Goal: Task Accomplishment & Management: Manage account settings

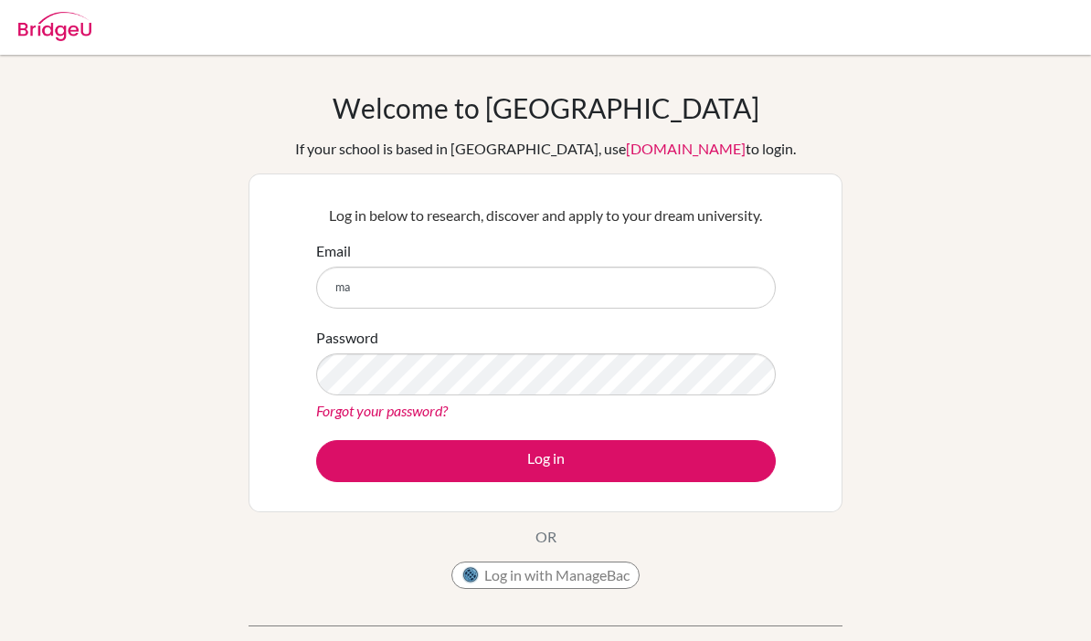
type input "m"
type input "[EMAIL_ADDRESS][DOMAIN_NAME]"
click at [699, 468] on button "Log in" at bounding box center [546, 461] width 460 height 42
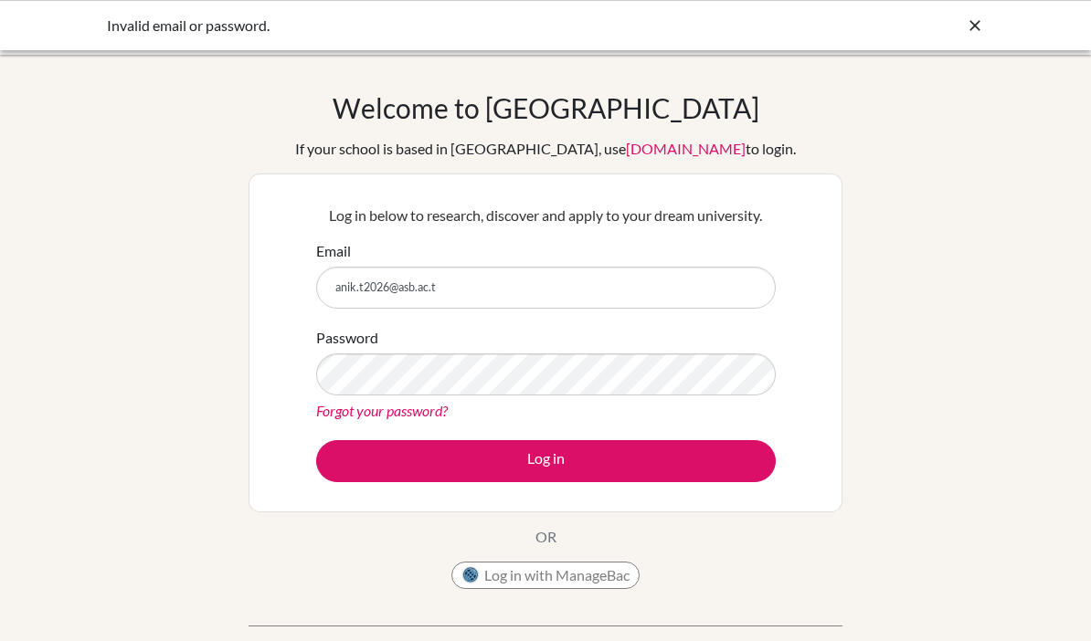
type input "[EMAIL_ADDRESS][DOMAIN_NAME]"
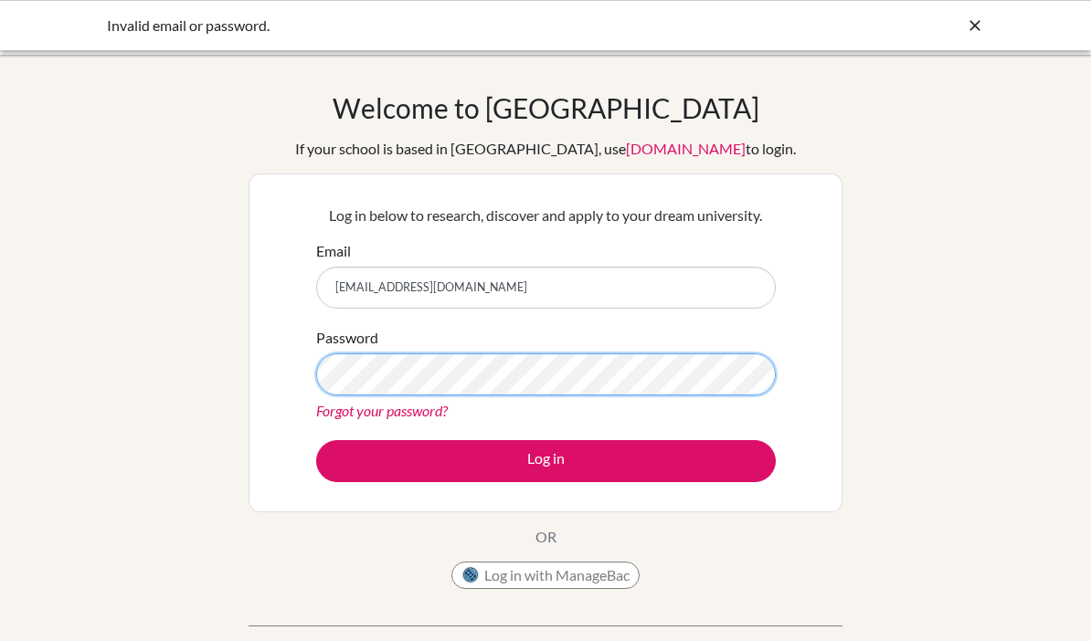
click at [545, 460] on button "Log in" at bounding box center [546, 461] width 460 height 42
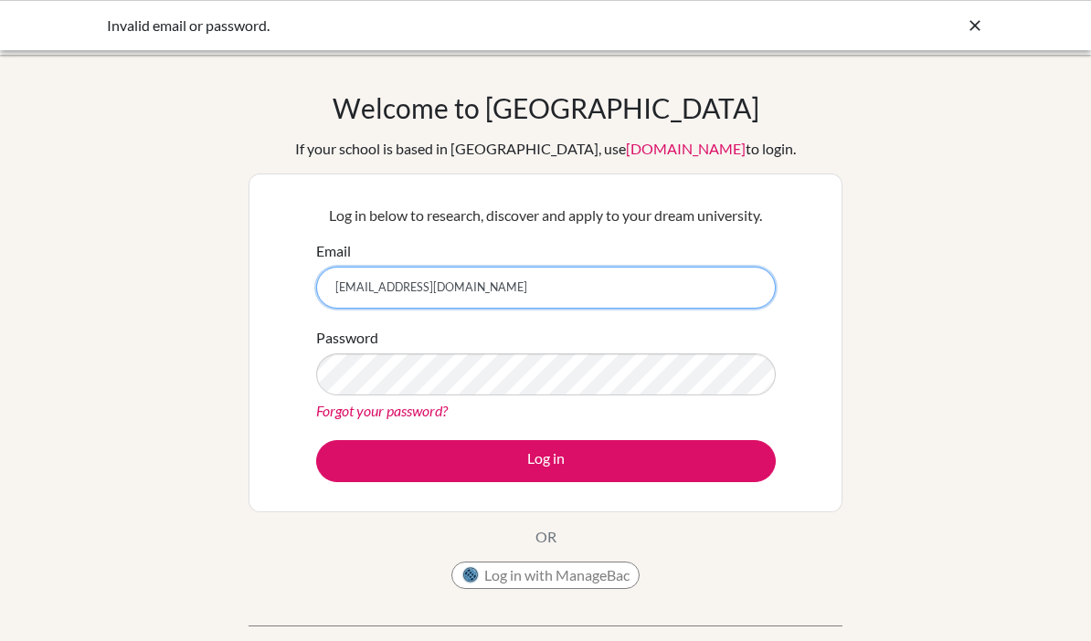
click at [747, 281] on input "[EMAIL_ADDRESS][DOMAIN_NAME]" at bounding box center [546, 288] width 460 height 42
type input "a"
type input "makorntheimsiri@gmail.com"
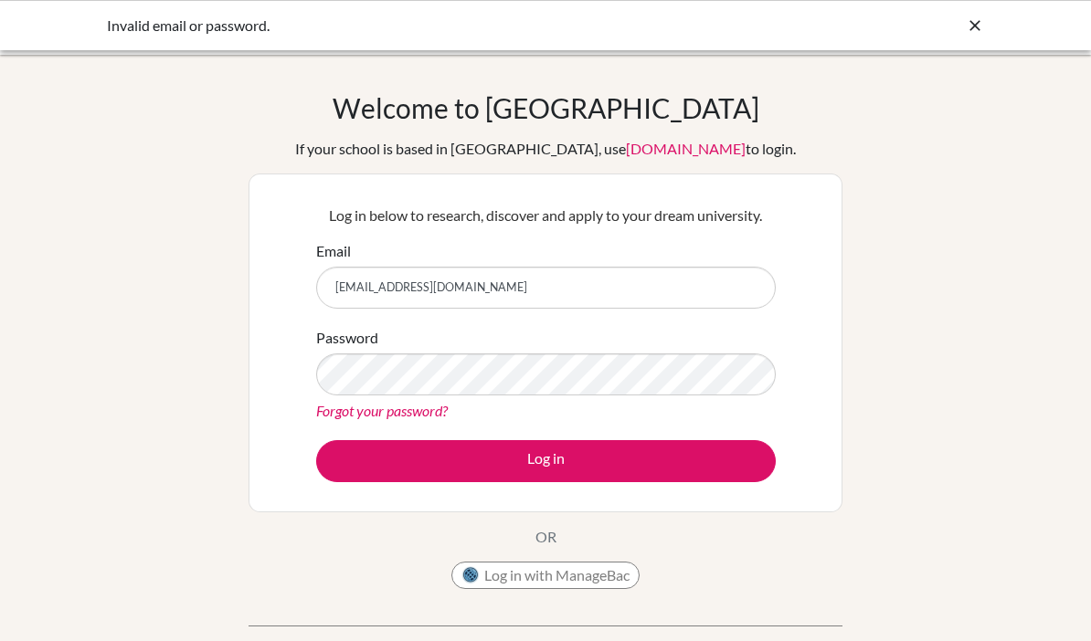
click at [367, 467] on button "Log in" at bounding box center [546, 461] width 460 height 42
